Goal: Task Accomplishment & Management: Manage account settings

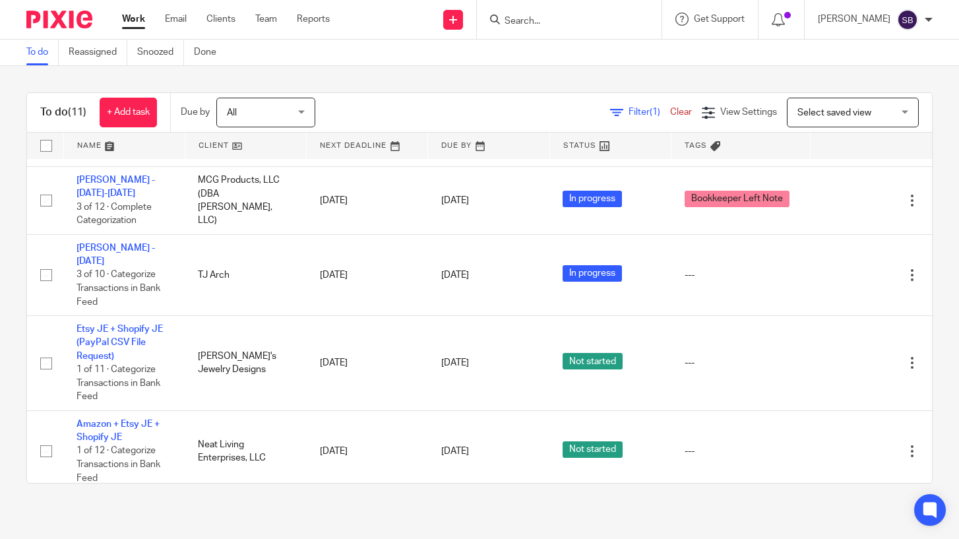
scroll to position [508, 0]
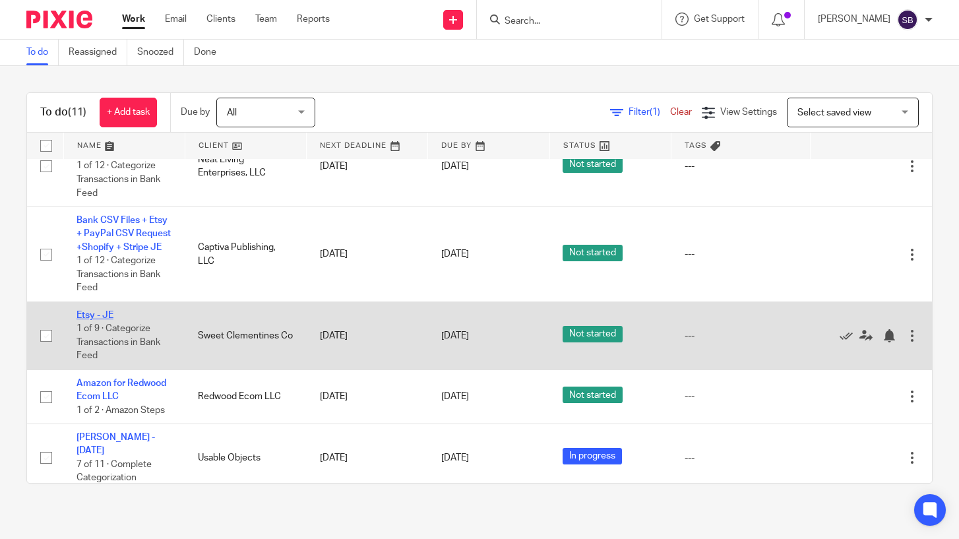
click at [109, 310] on link "Etsy - JE" at bounding box center [94, 314] width 37 height 9
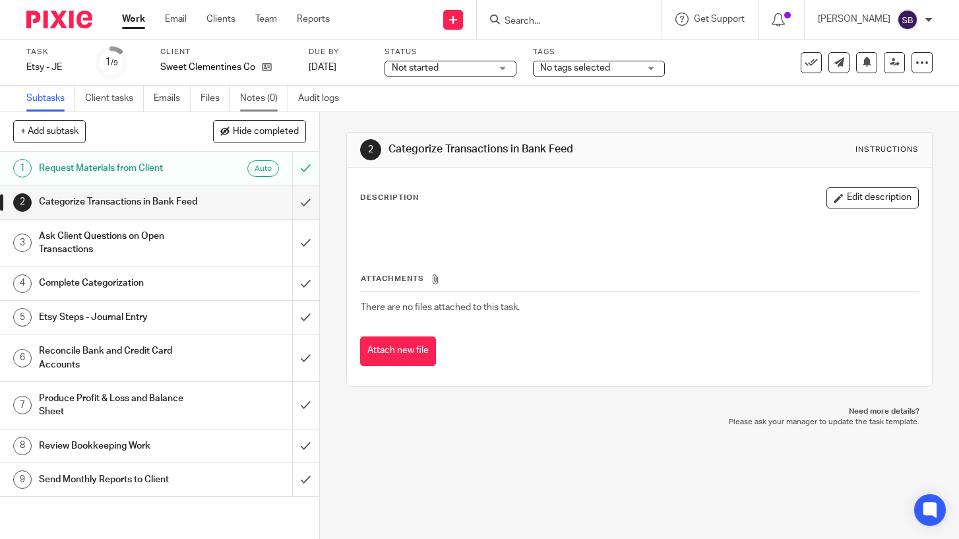
click at [262, 98] on link "Notes (0)" at bounding box center [264, 99] width 48 height 26
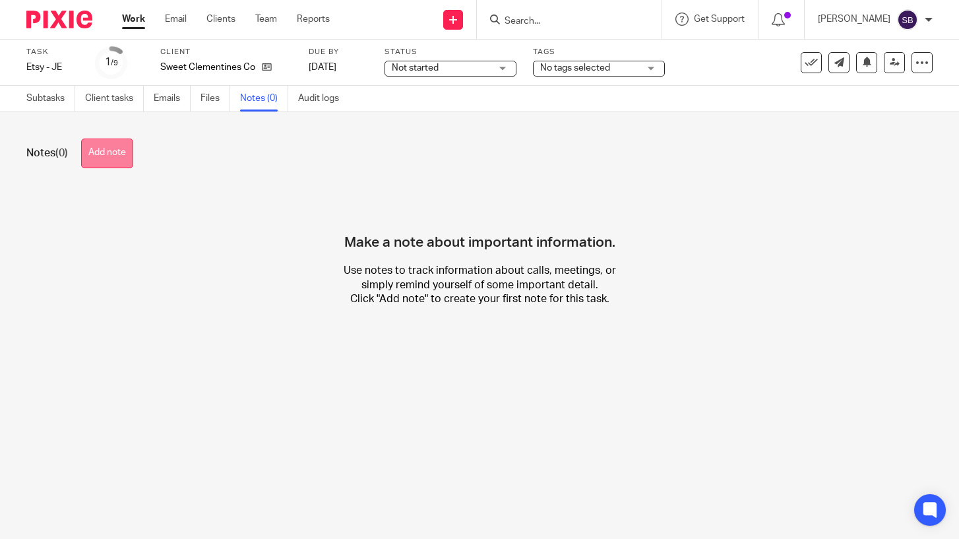
click at [113, 158] on button "Add note" at bounding box center [107, 153] width 52 height 30
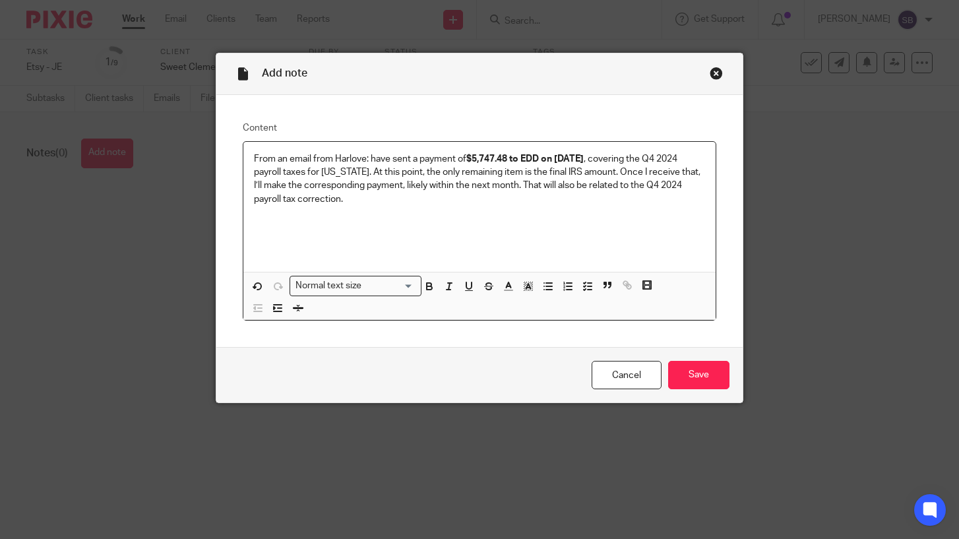
click at [371, 157] on p "From an email from Harlove: have sent a payment of $5,747.48 to EDD on 7/29/202…" at bounding box center [479, 178] width 451 height 53
click at [372, 160] on p "From an email from Harlove: ...have sent a payment of $5,747.48 to EDD on 7/29/…" at bounding box center [479, 178] width 451 height 53
click at [373, 202] on p "From an email from Harlove: "...have sent a payment of $5,747.48 to EDD on 7/29…" at bounding box center [479, 178] width 451 height 53
click at [709, 380] on input "Save" at bounding box center [698, 375] width 61 height 28
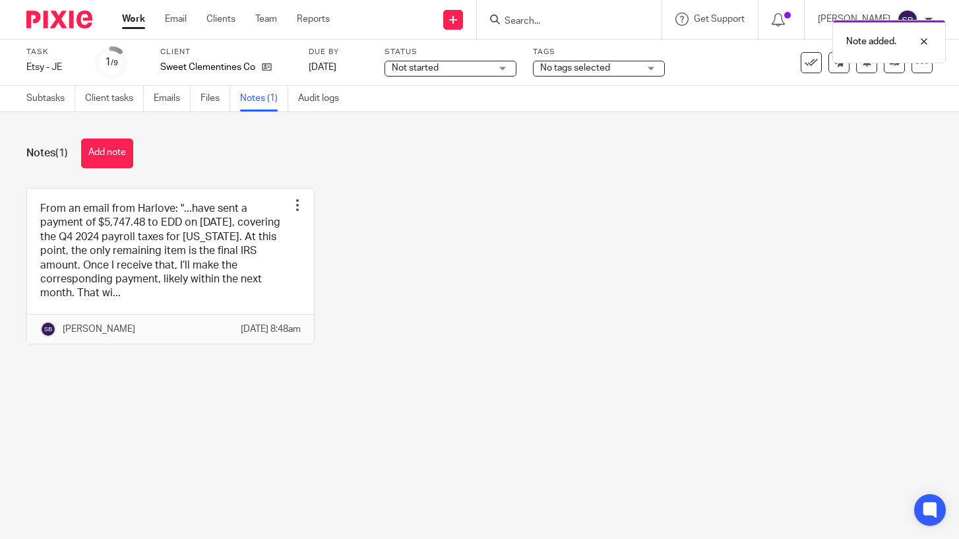
click at [549, 65] on span "No tags selected" at bounding box center [575, 67] width 70 height 9
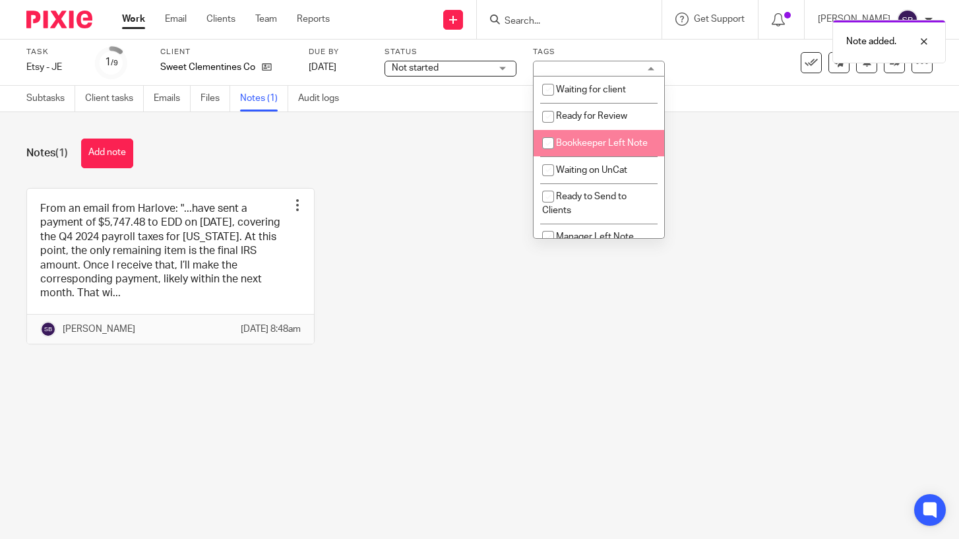
click at [568, 145] on span "Bookkeeper Left Note" at bounding box center [602, 142] width 92 height 9
checkbox input "true"
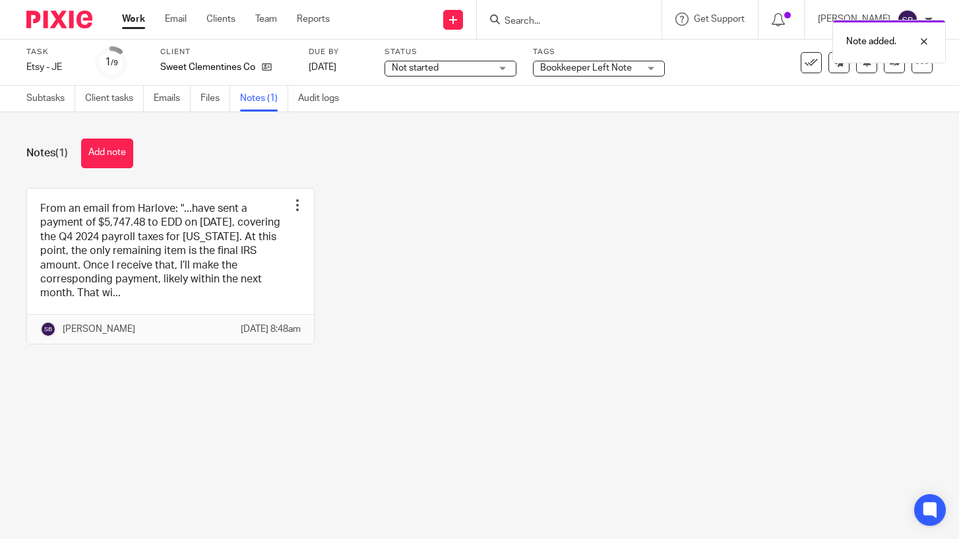
click at [463, 165] on div "Notes (1) Add note" at bounding box center [479, 153] width 906 height 30
click at [442, 67] on span "Not started" at bounding box center [441, 68] width 99 height 14
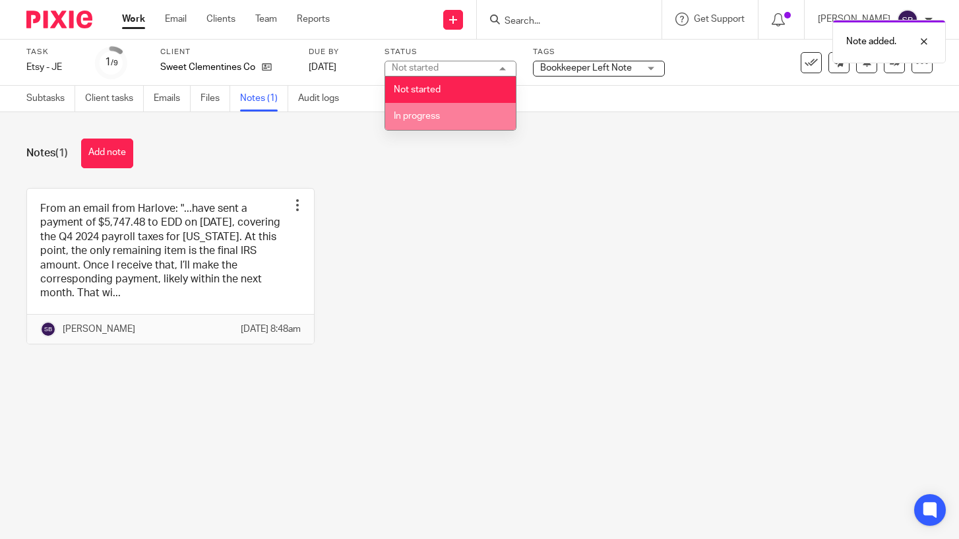
click at [442, 113] on li "In progress" at bounding box center [450, 116] width 131 height 27
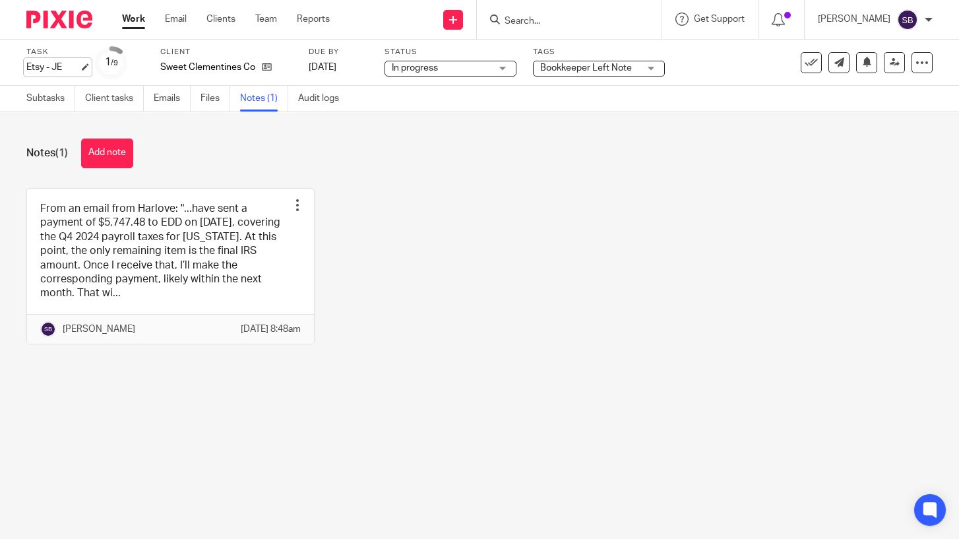
click at [53, 70] on div "Etsy - JE Save Etsy - JE" at bounding box center [52, 67] width 53 height 13
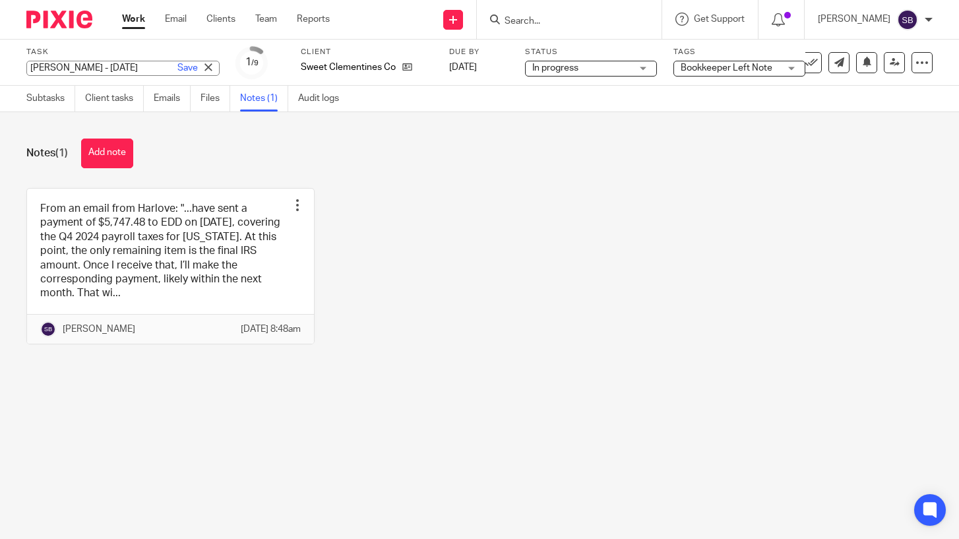
scroll to position [0, 5]
type input "Harlove Singh - Jul 2025"
click at [177, 67] on link "Save" at bounding box center [187, 67] width 20 height 13
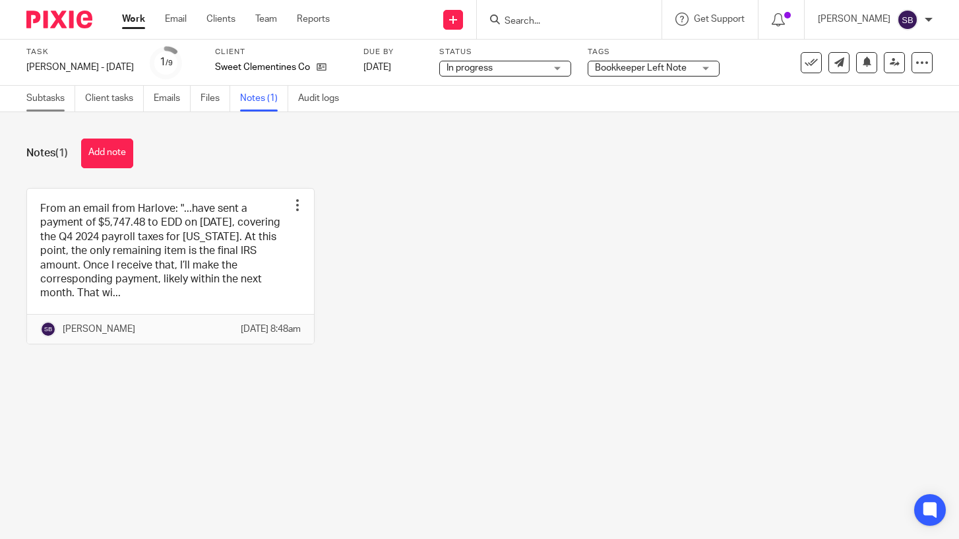
click at [39, 101] on link "Subtasks" at bounding box center [50, 99] width 49 height 26
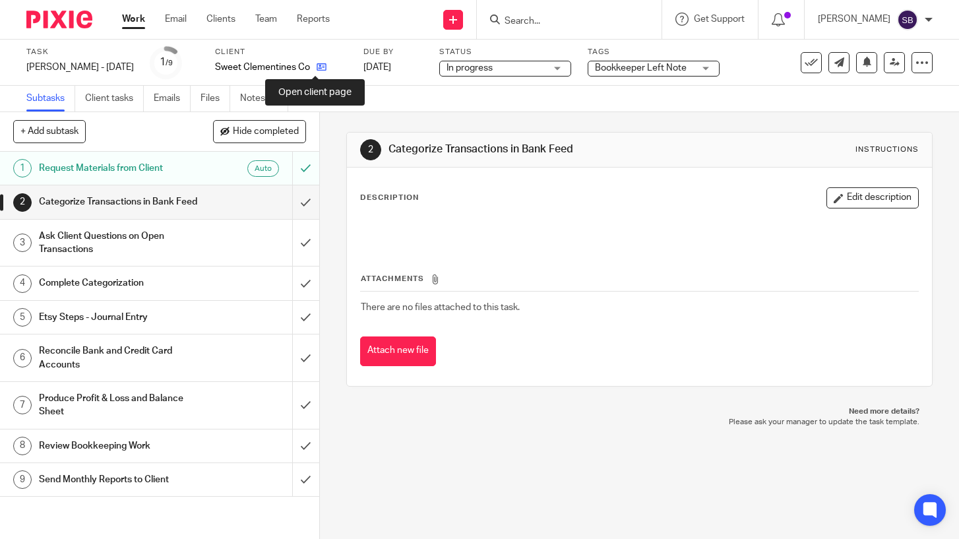
click at [316, 69] on icon at bounding box center [321, 67] width 10 height 10
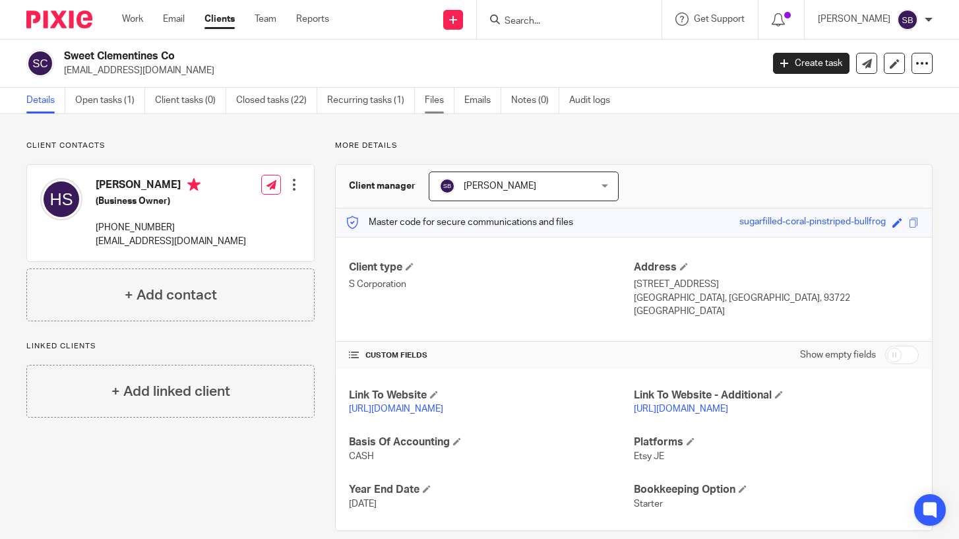
click at [432, 100] on link "Files" at bounding box center [440, 101] width 30 height 26
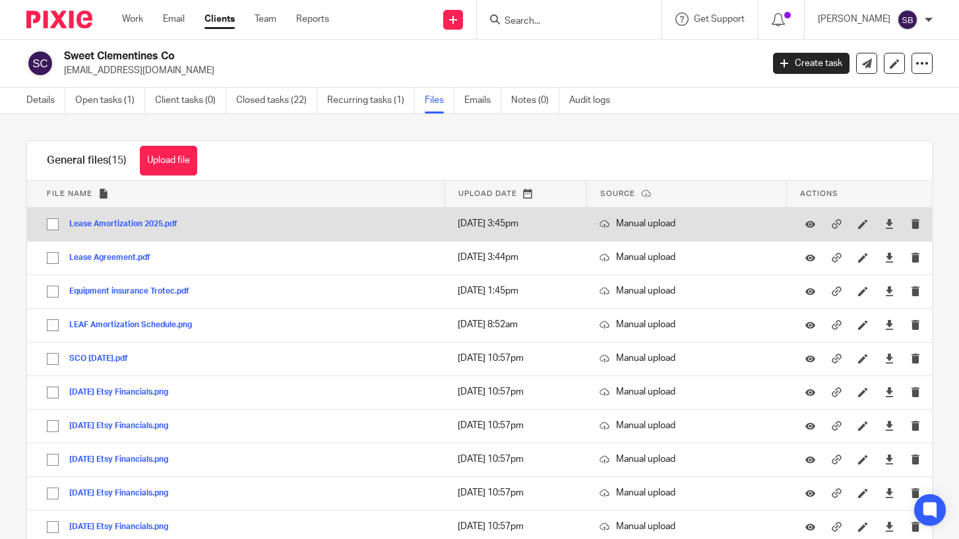
click at [148, 224] on button "Lease Amortization 2025.pdf" at bounding box center [128, 224] width 118 height 9
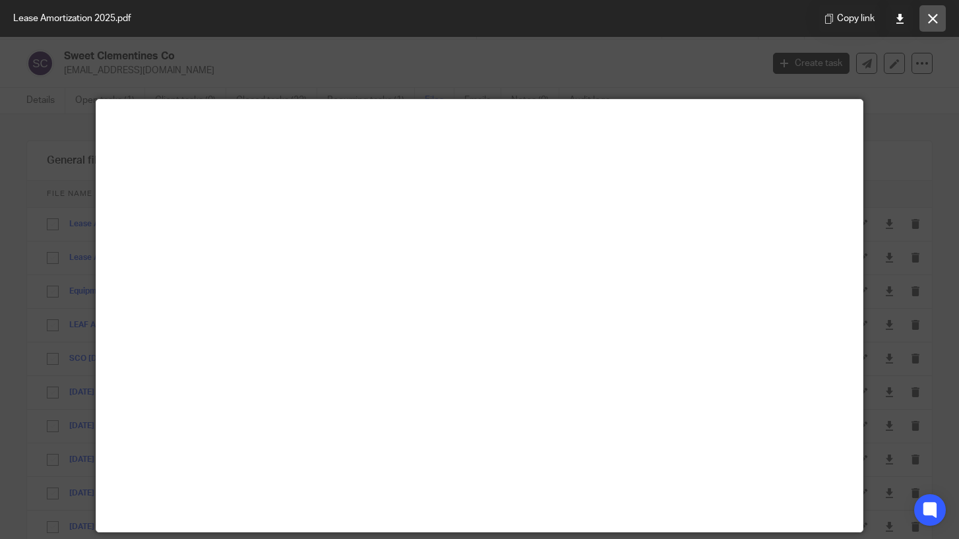
click at [932, 20] on icon at bounding box center [933, 19] width 10 height 10
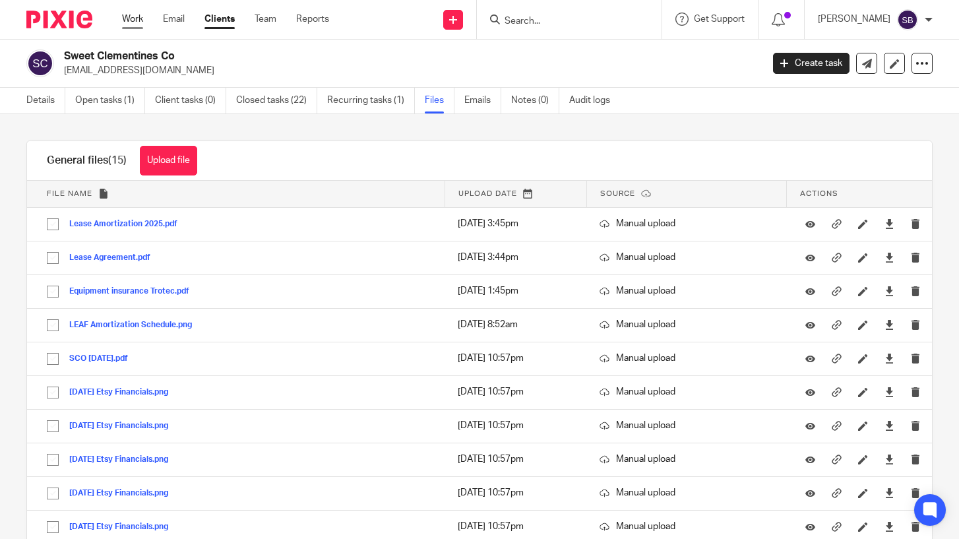
click at [134, 18] on link "Work" at bounding box center [132, 19] width 21 height 13
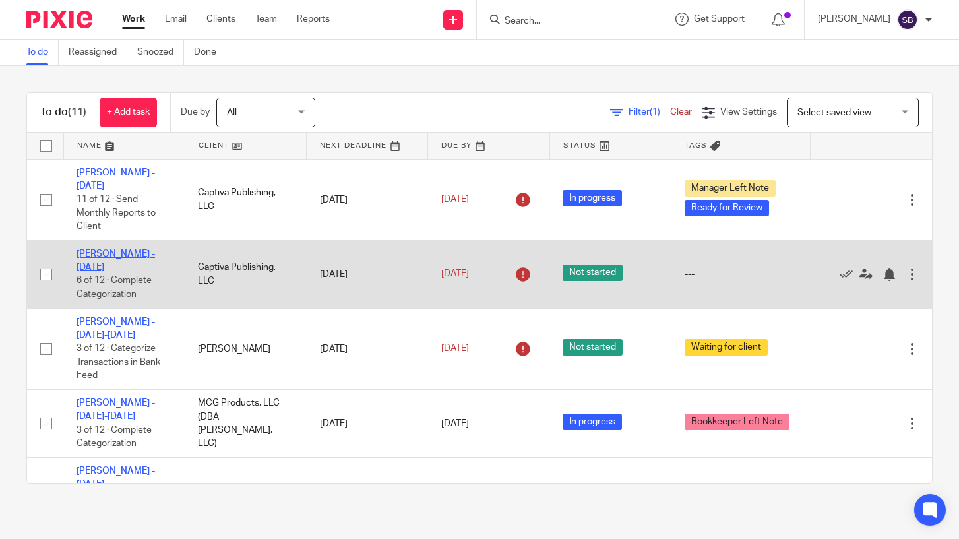
click at [155, 249] on link "[PERSON_NAME] - [DATE]" at bounding box center [115, 260] width 78 height 22
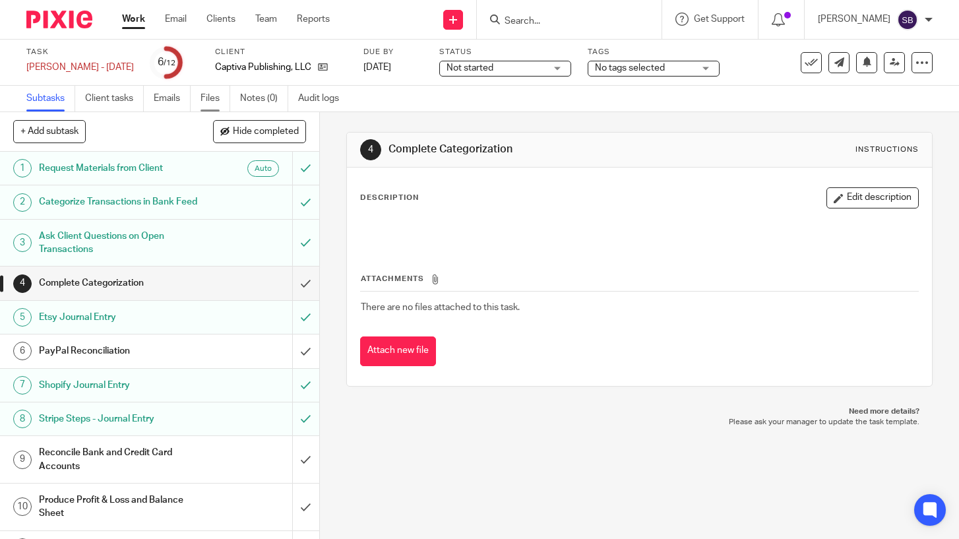
click at [210, 102] on link "Files" at bounding box center [215, 99] width 30 height 26
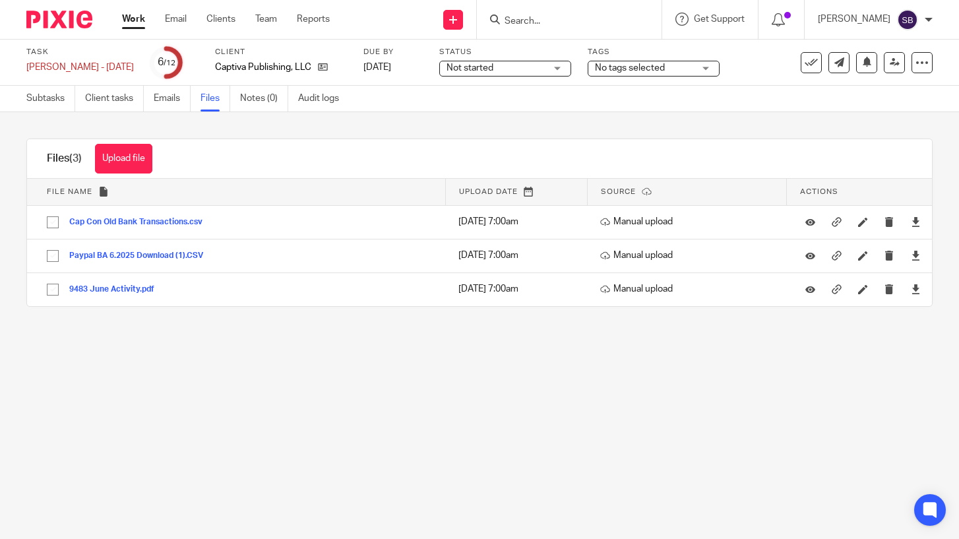
click at [128, 24] on link "Work" at bounding box center [133, 19] width 23 height 13
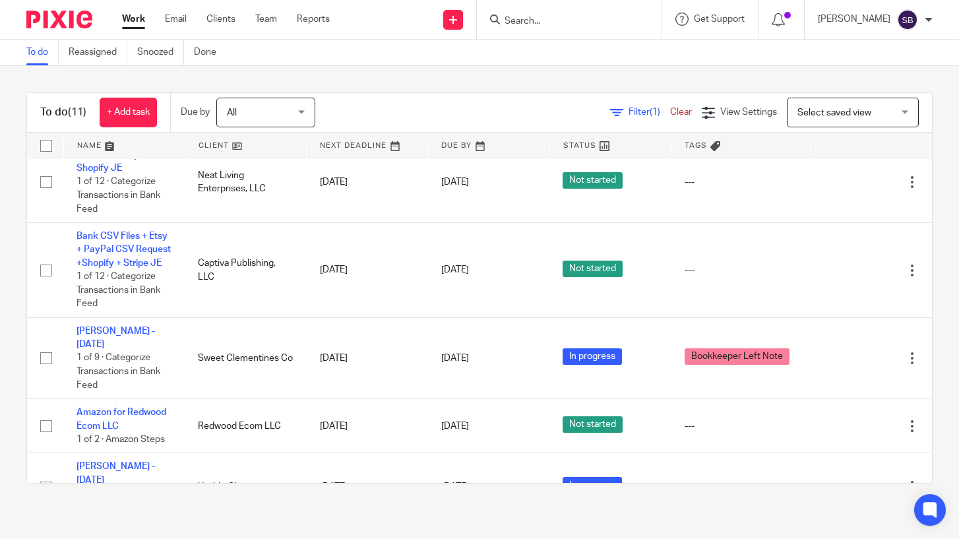
scroll to position [521, 0]
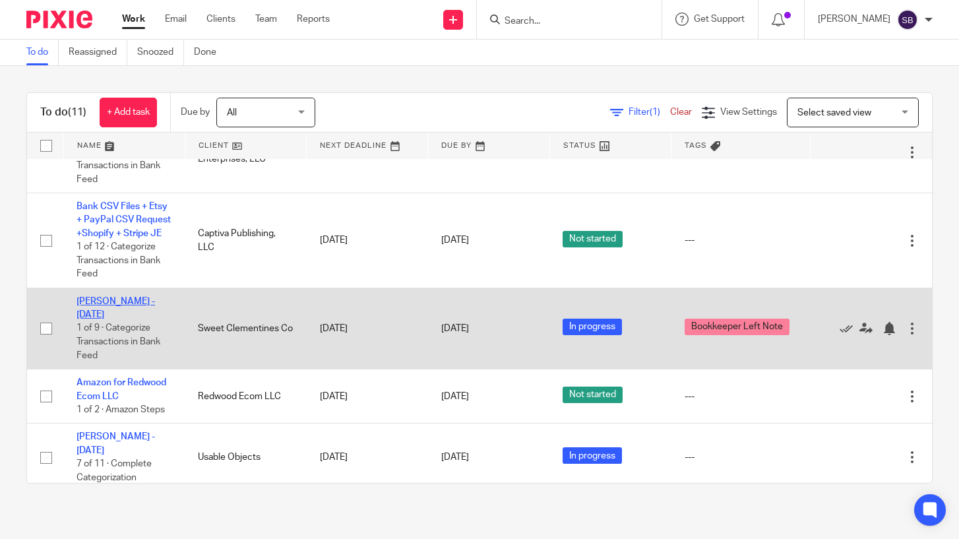
click at [131, 297] on link "[PERSON_NAME] - [DATE]" at bounding box center [115, 308] width 78 height 22
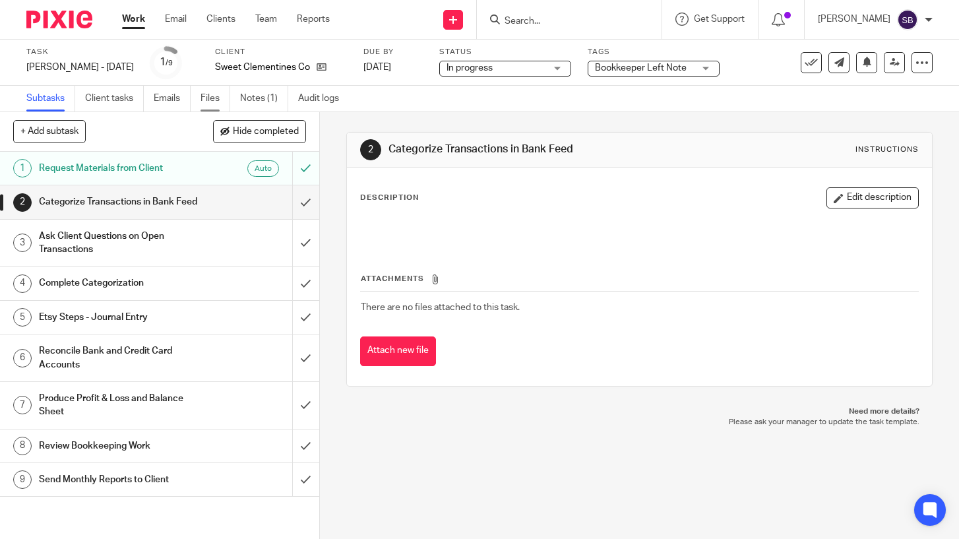
click at [206, 102] on link "Files" at bounding box center [215, 99] width 30 height 26
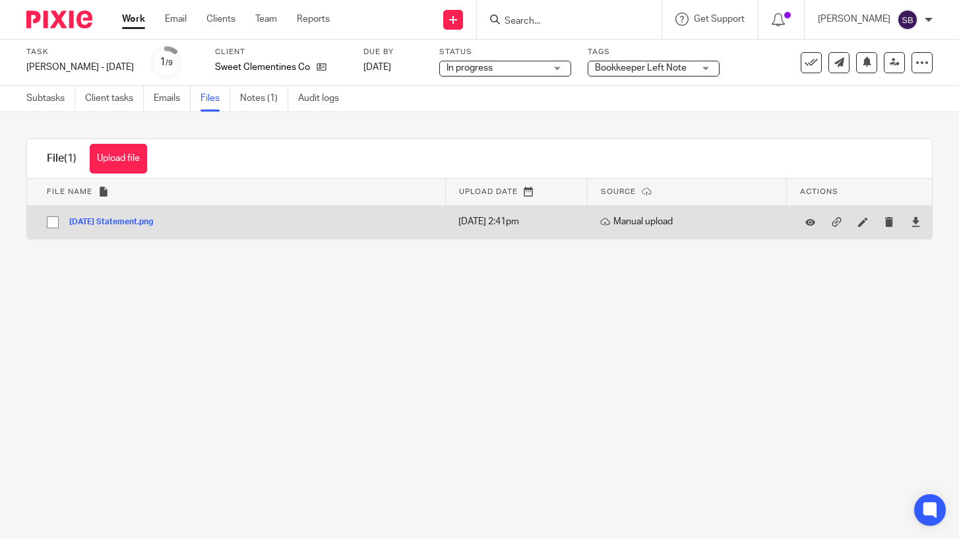
click at [159, 223] on button "[DATE] Statement.png" at bounding box center [116, 222] width 94 height 9
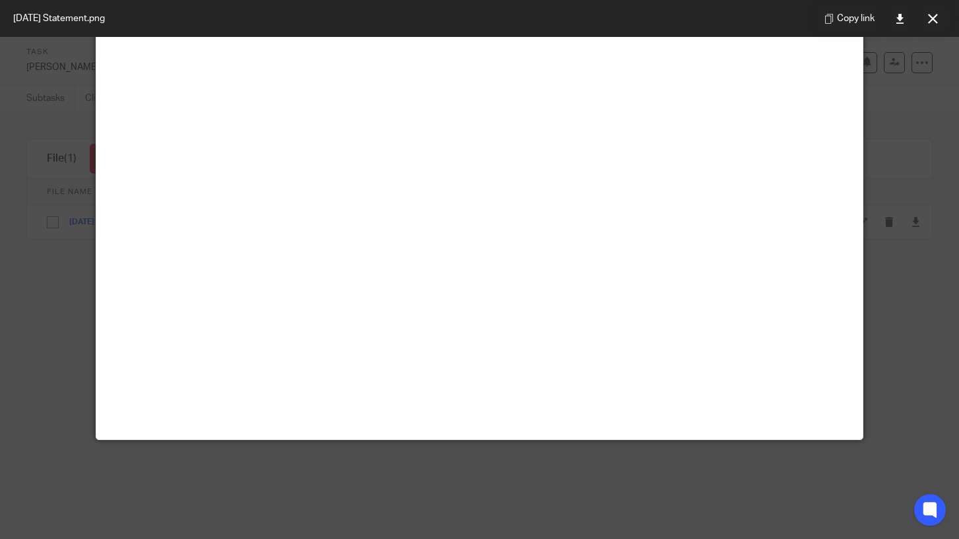
scroll to position [289, 0]
click at [937, 22] on button at bounding box center [932, 18] width 26 height 26
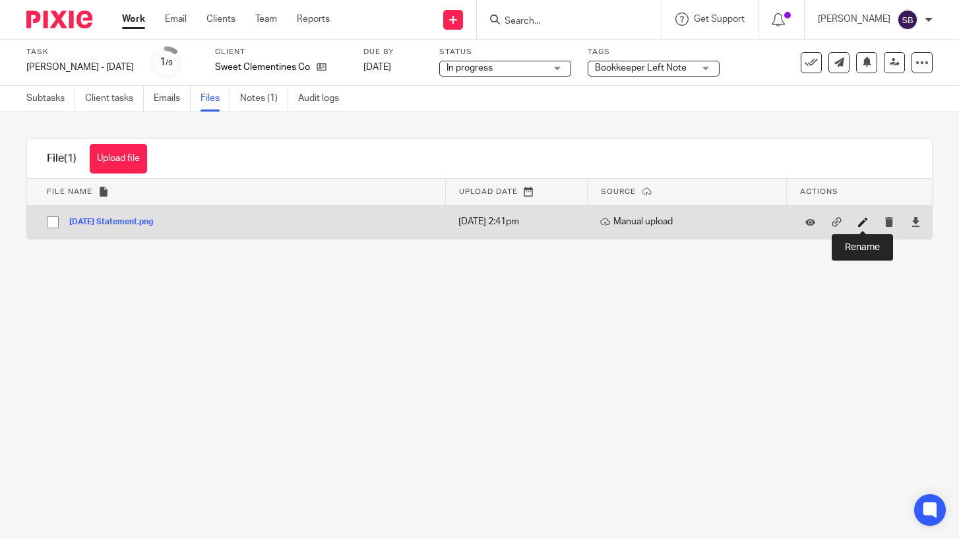
click at [860, 223] on icon at bounding box center [863, 222] width 10 height 10
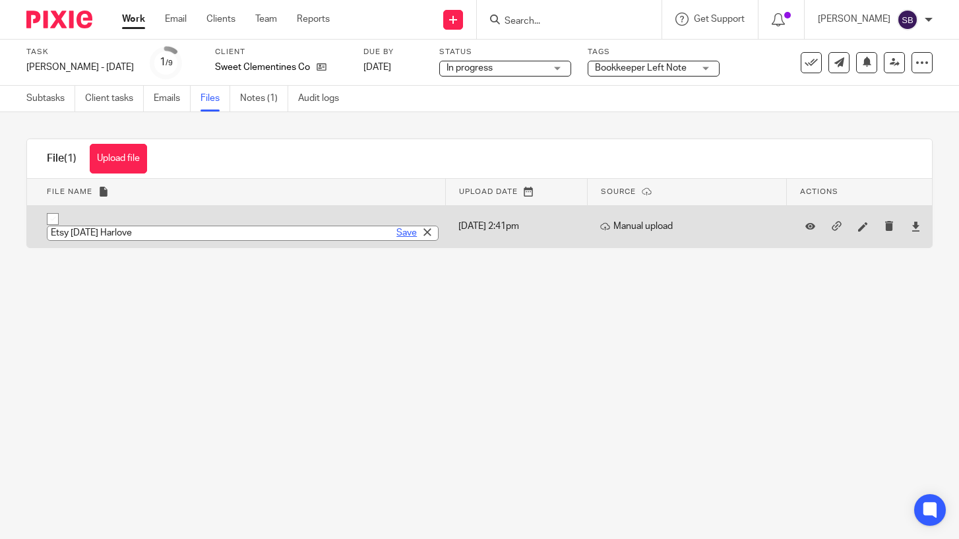
type input "Etsy July 25 Harlove"
click at [399, 227] on link "Save" at bounding box center [406, 232] width 20 height 13
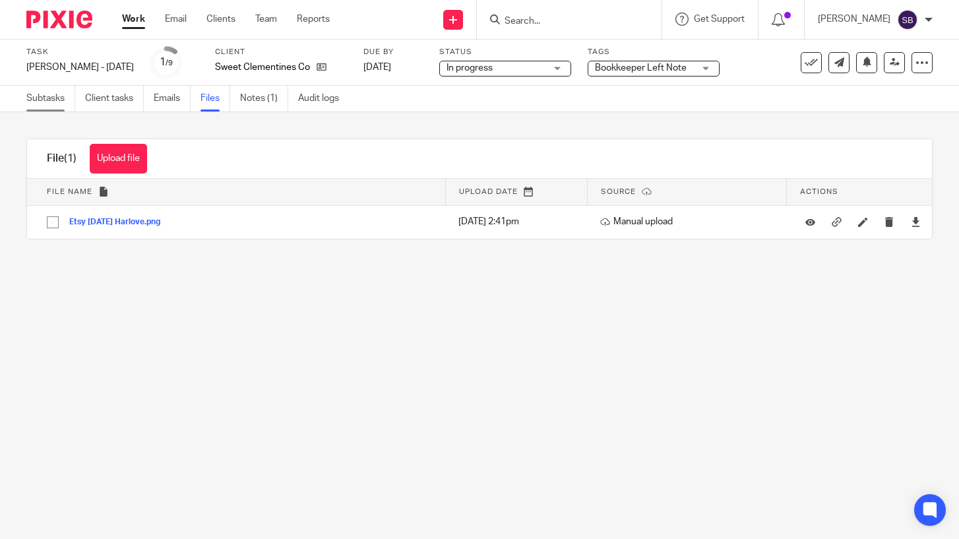
click at [38, 94] on link "Subtasks" at bounding box center [50, 99] width 49 height 26
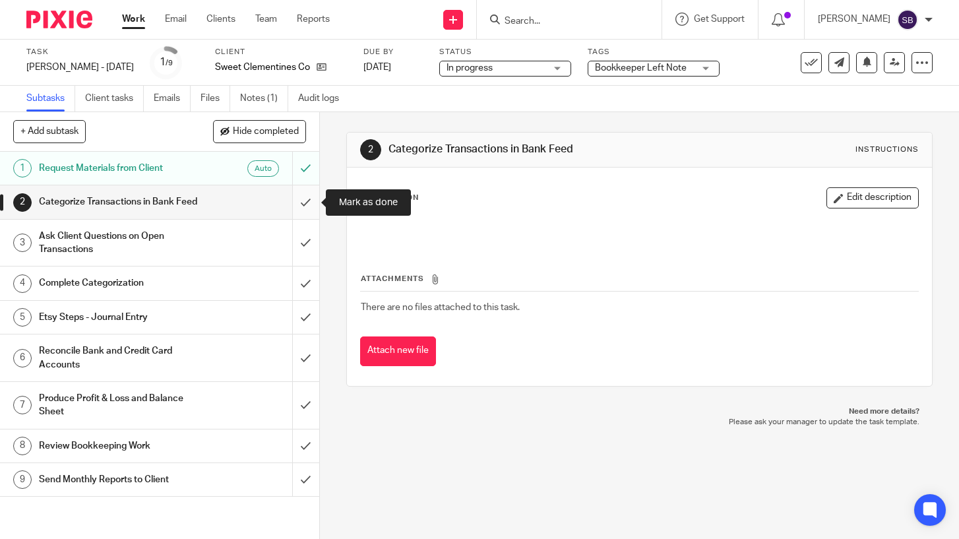
click at [305, 201] on input "submit" at bounding box center [159, 201] width 319 height 33
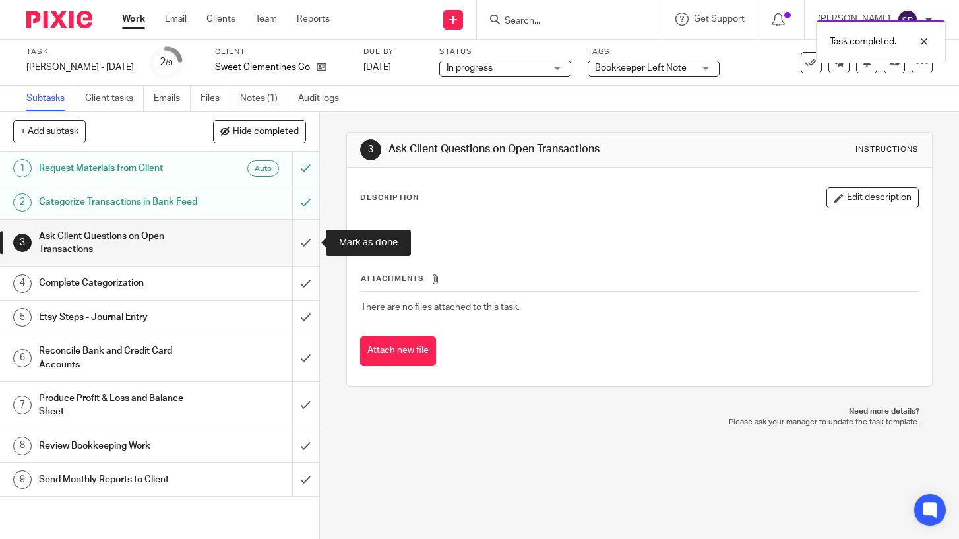
click at [306, 244] on input "submit" at bounding box center [159, 243] width 319 height 47
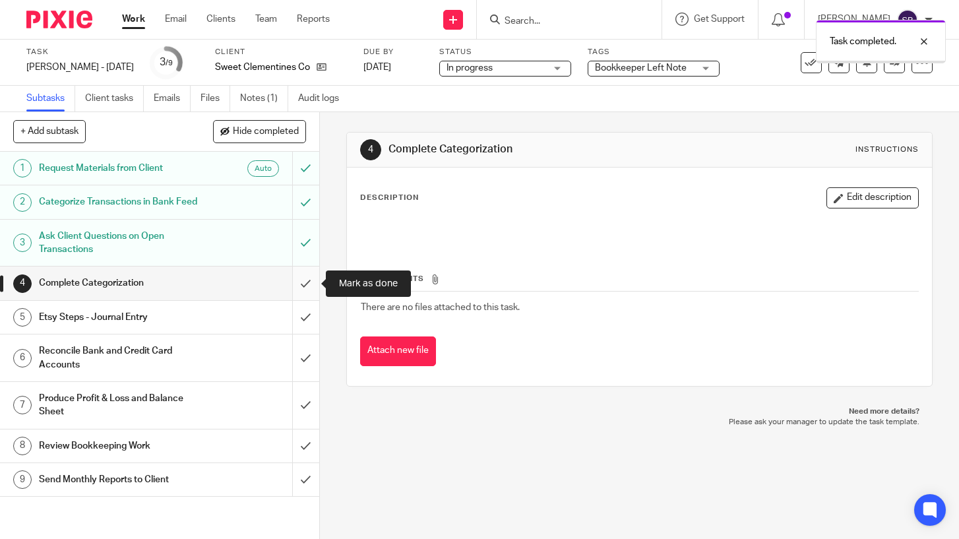
click at [305, 281] on input "submit" at bounding box center [159, 282] width 319 height 33
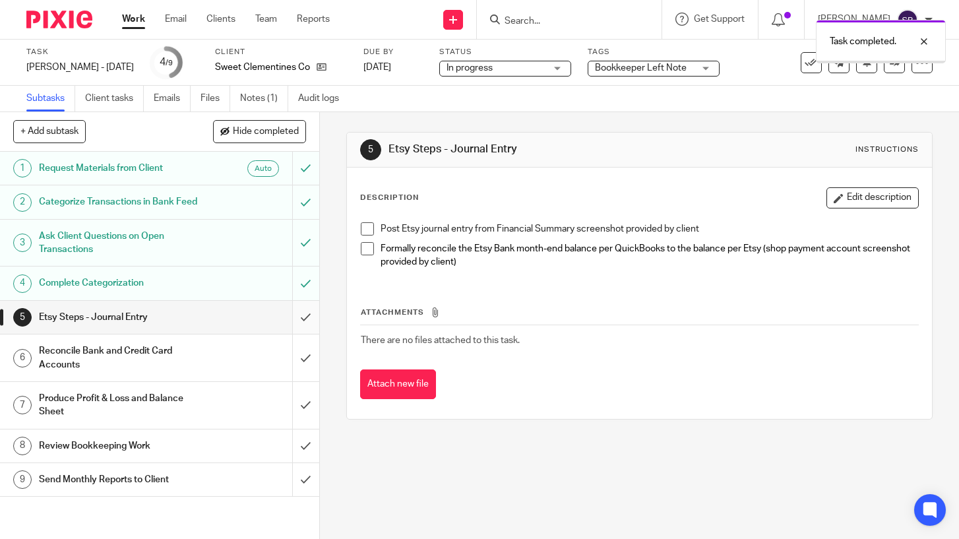
click at [305, 314] on input "submit" at bounding box center [159, 317] width 319 height 33
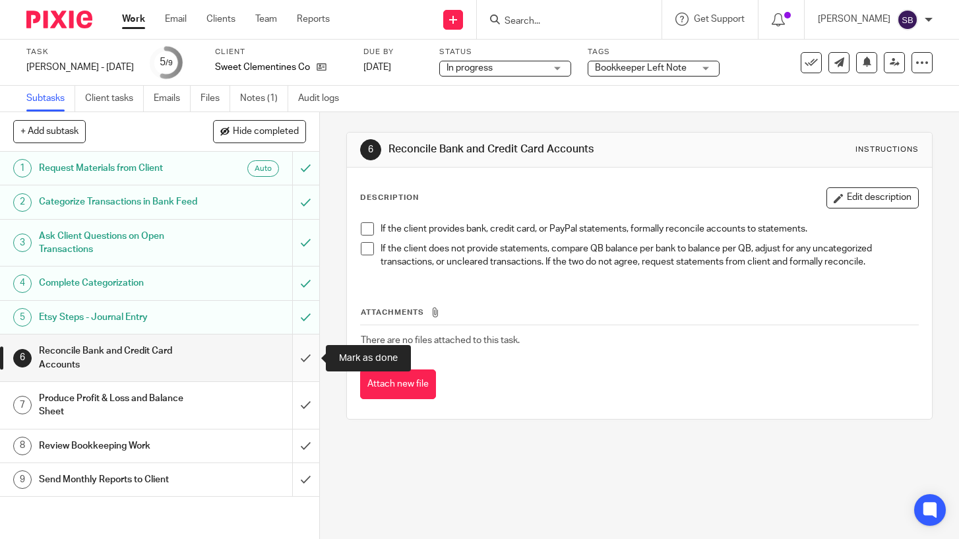
click at [305, 358] on input "submit" at bounding box center [159, 357] width 319 height 47
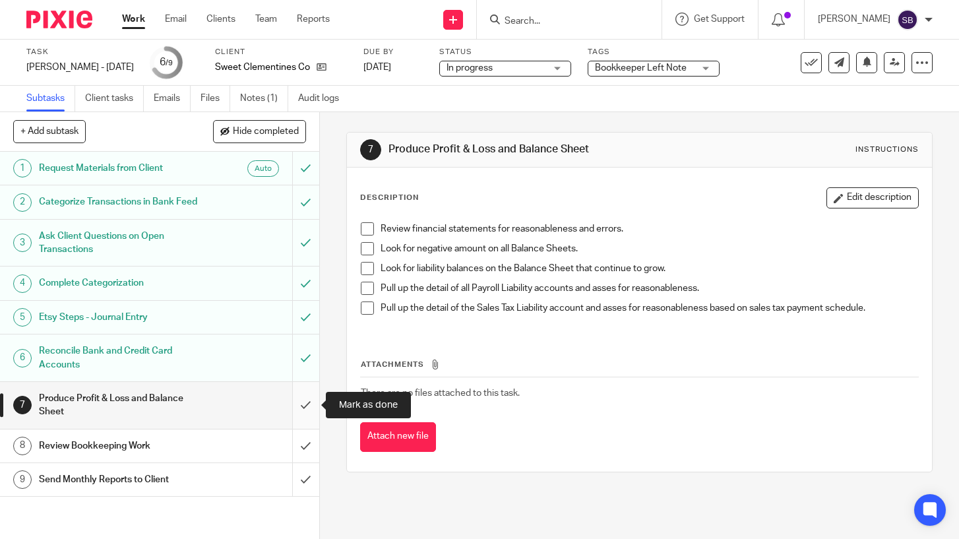
click at [306, 404] on input "submit" at bounding box center [159, 405] width 319 height 47
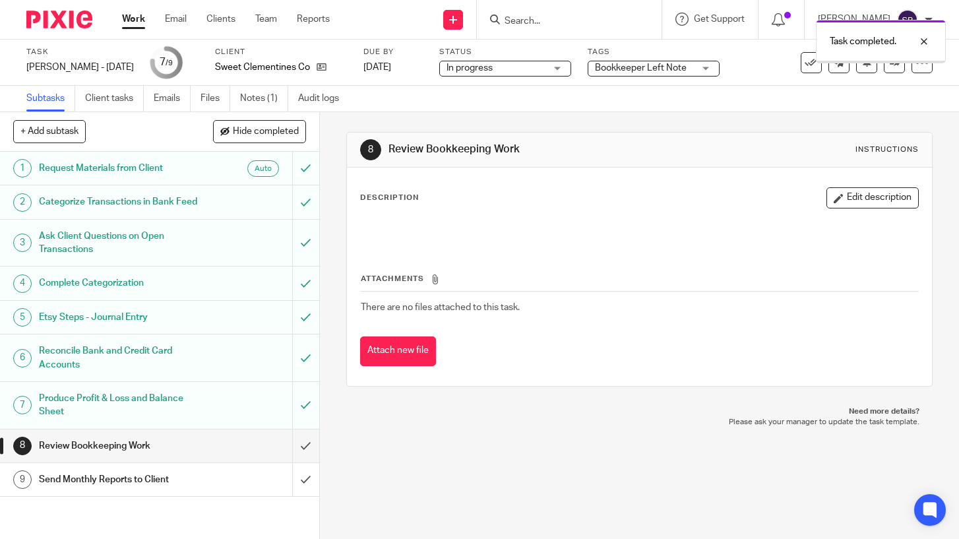
click at [635, 72] on span "Bookkeeper Left Note" at bounding box center [641, 67] width 92 height 9
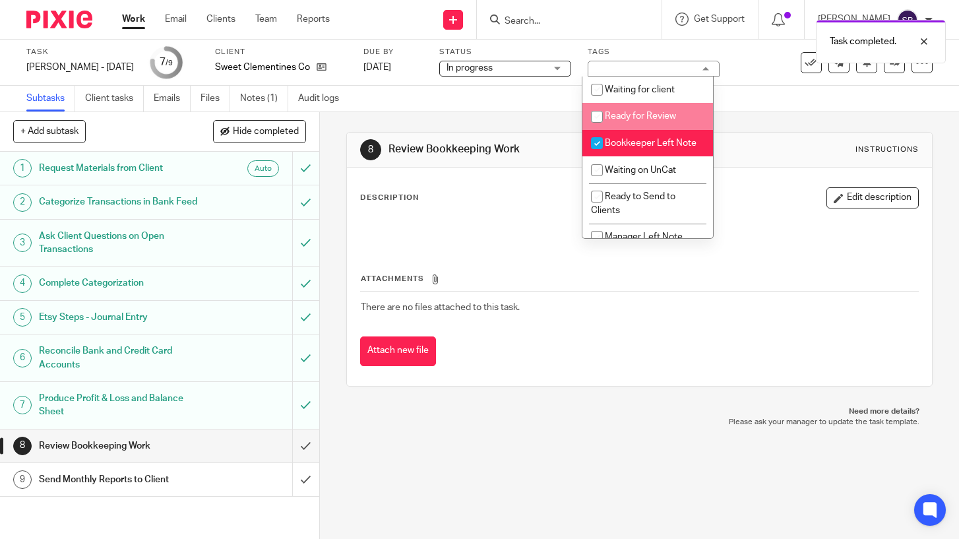
click at [635, 114] on span "Ready for Review" at bounding box center [640, 115] width 71 height 9
checkbox input "true"
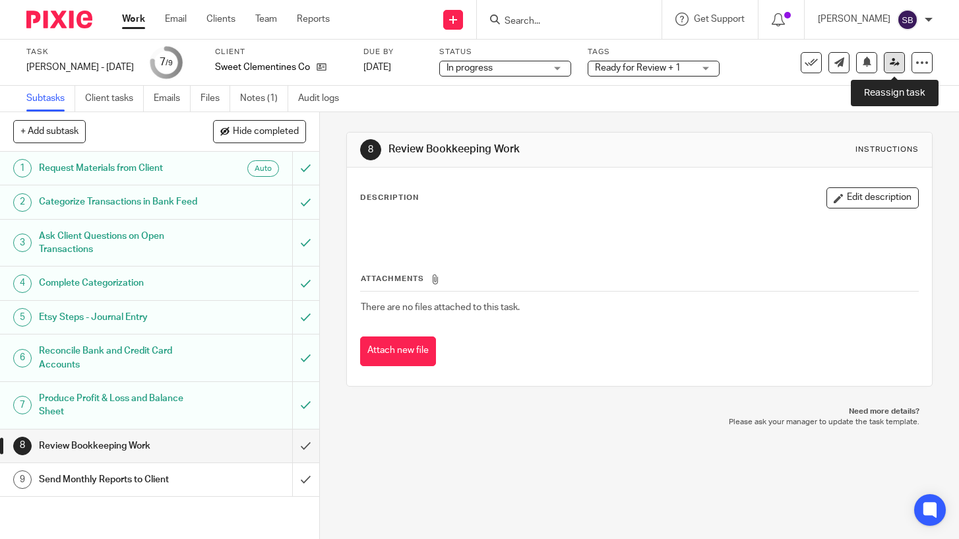
click at [892, 69] on link at bounding box center [893, 62] width 21 height 21
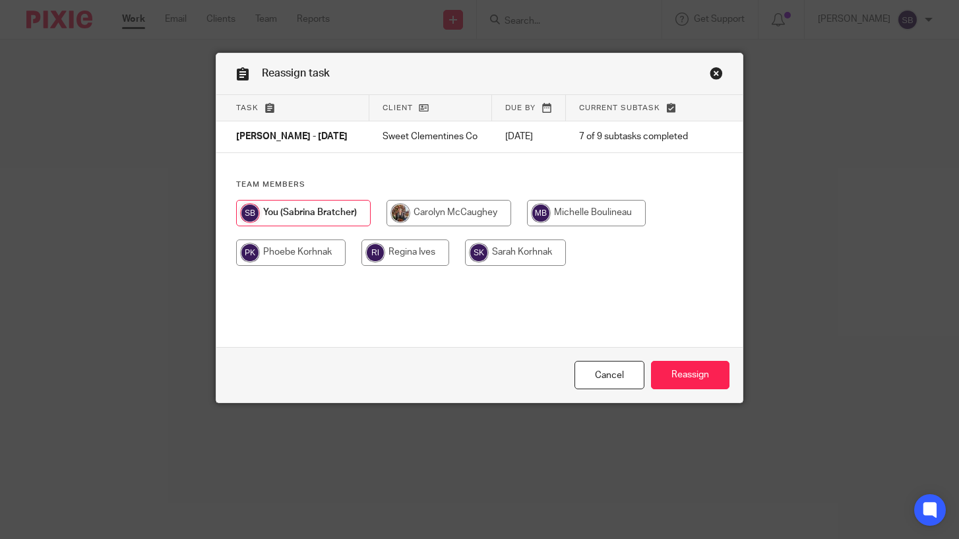
click at [613, 217] on input "radio" at bounding box center [586, 213] width 119 height 26
radio input "true"
click at [689, 376] on input "Reassign" at bounding box center [690, 375] width 78 height 28
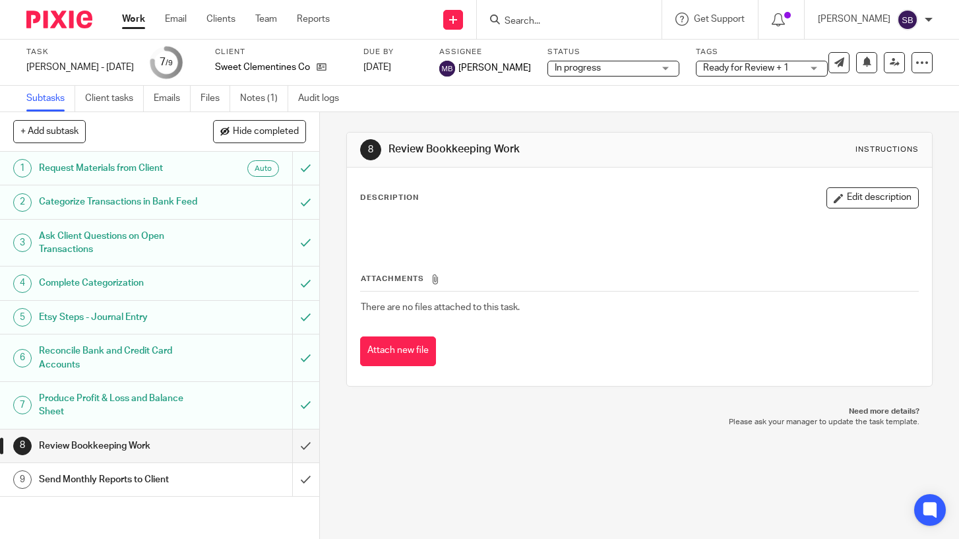
click at [136, 18] on link "Work" at bounding box center [133, 19] width 23 height 13
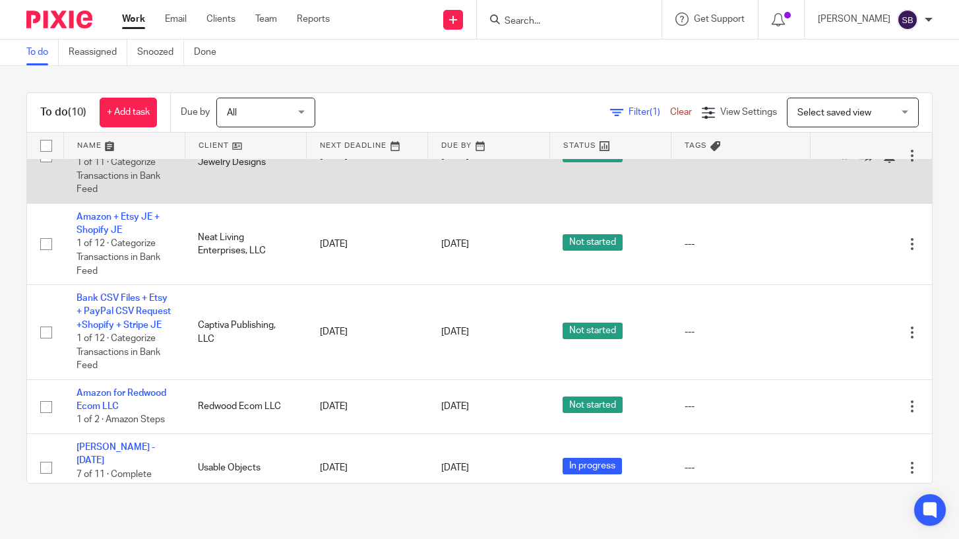
scroll to position [438, 0]
